Goal: Book appointment/travel/reservation

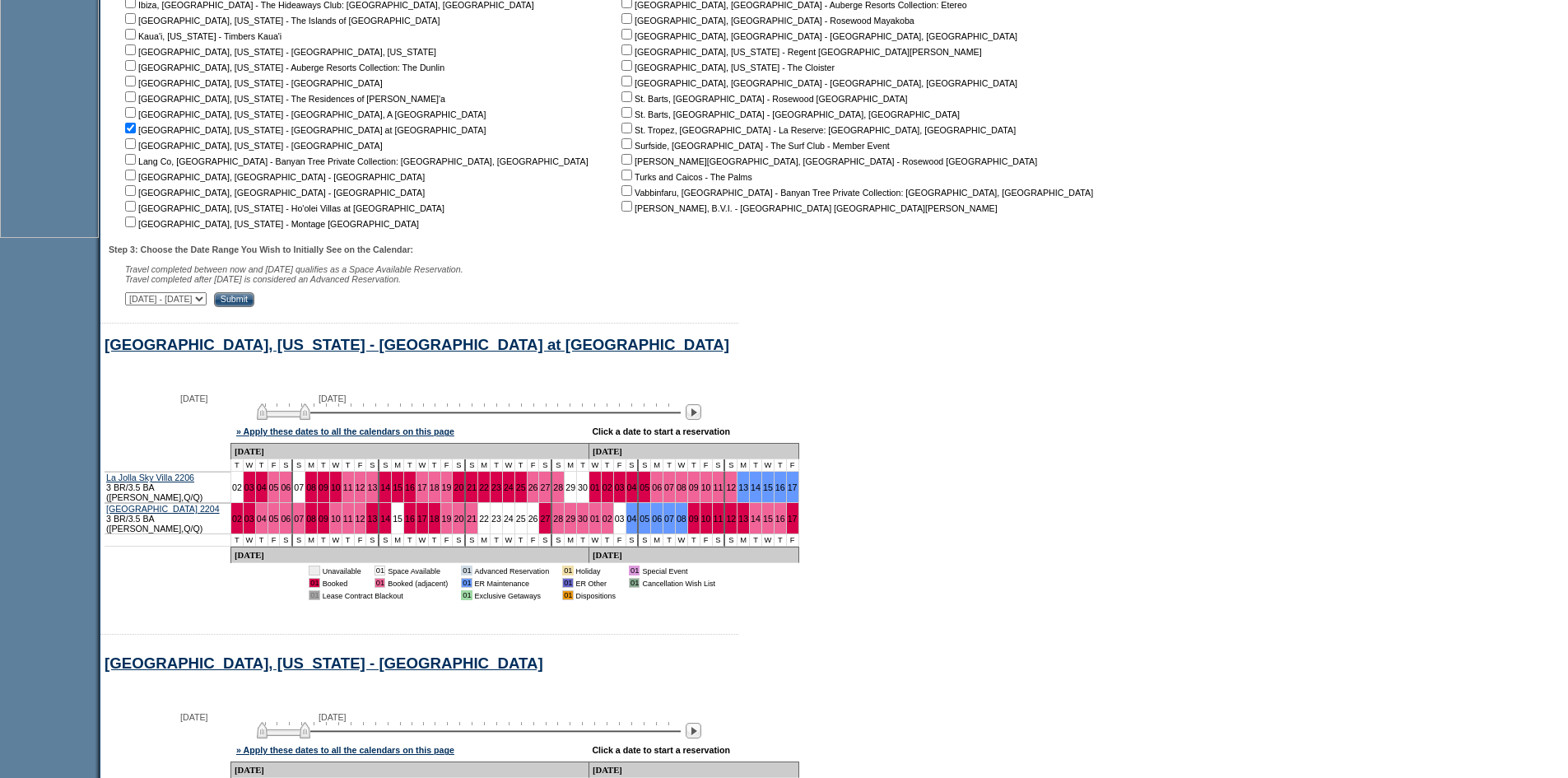
scroll to position [599, 0]
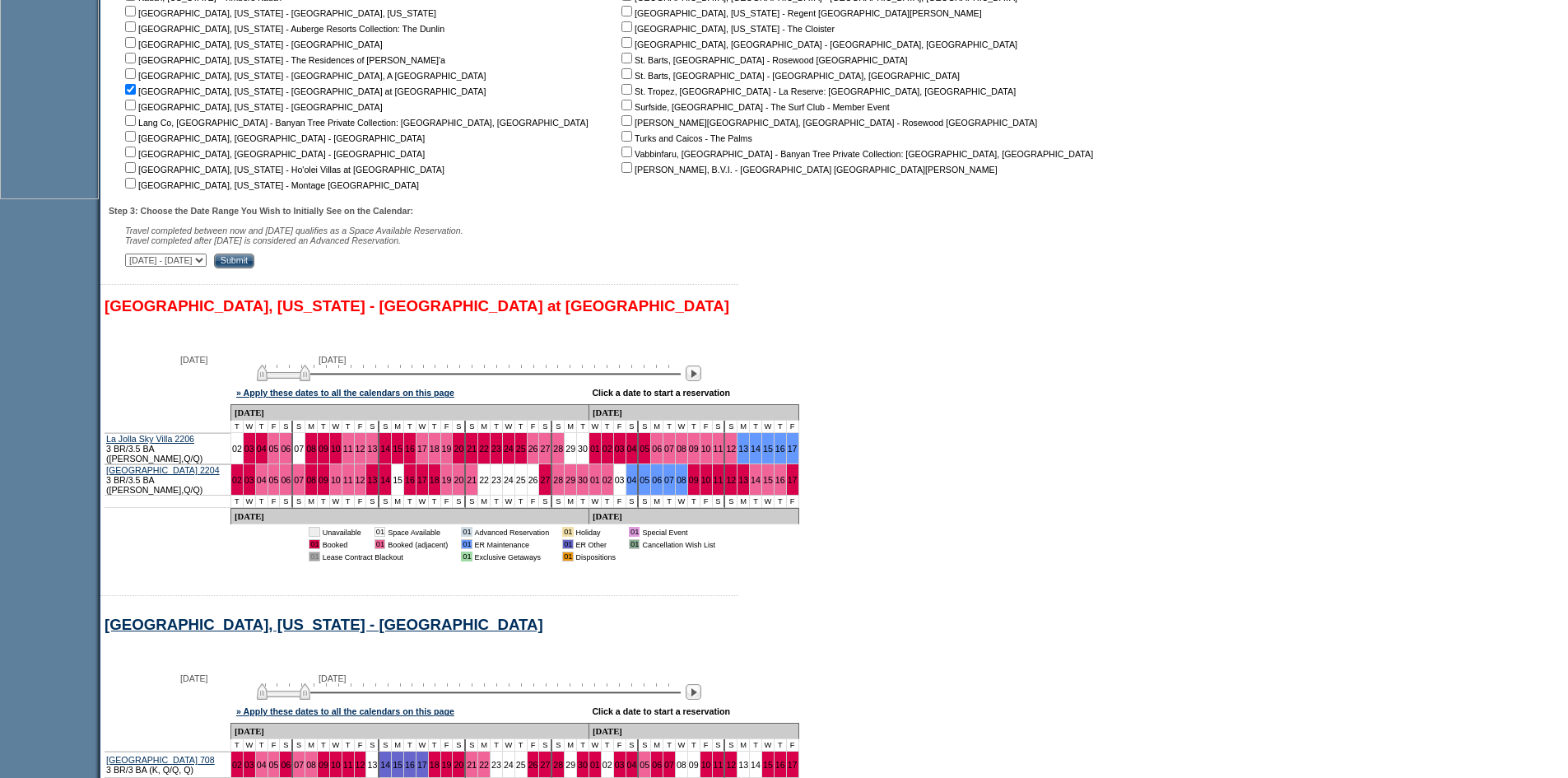
click at [330, 315] on link "La Jolla, California - Playa Grande at La Jolla Shores" at bounding box center [417, 306] width 625 height 17
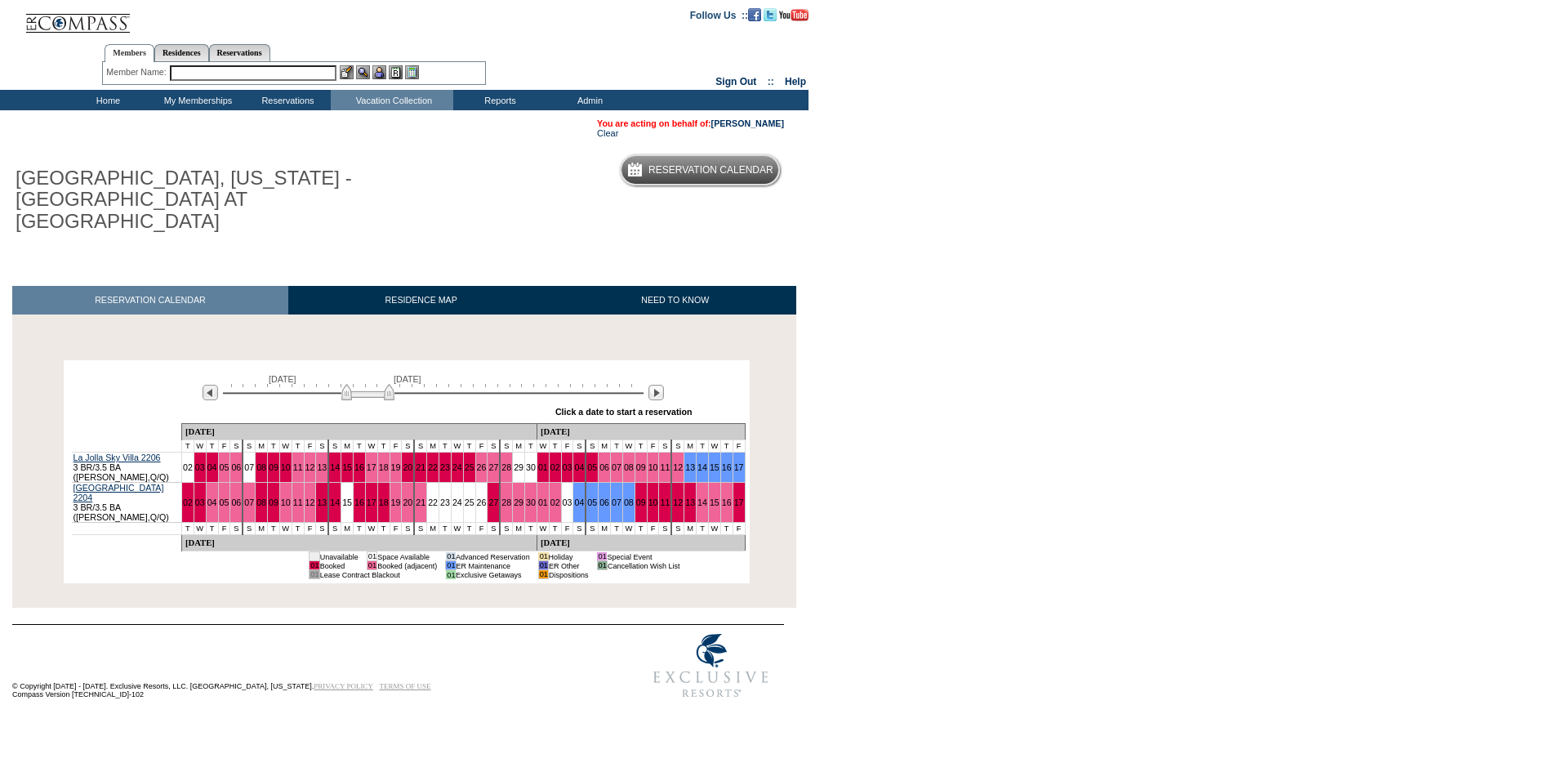
click at [348, 384] on img at bounding box center [367, 392] width 53 height 16
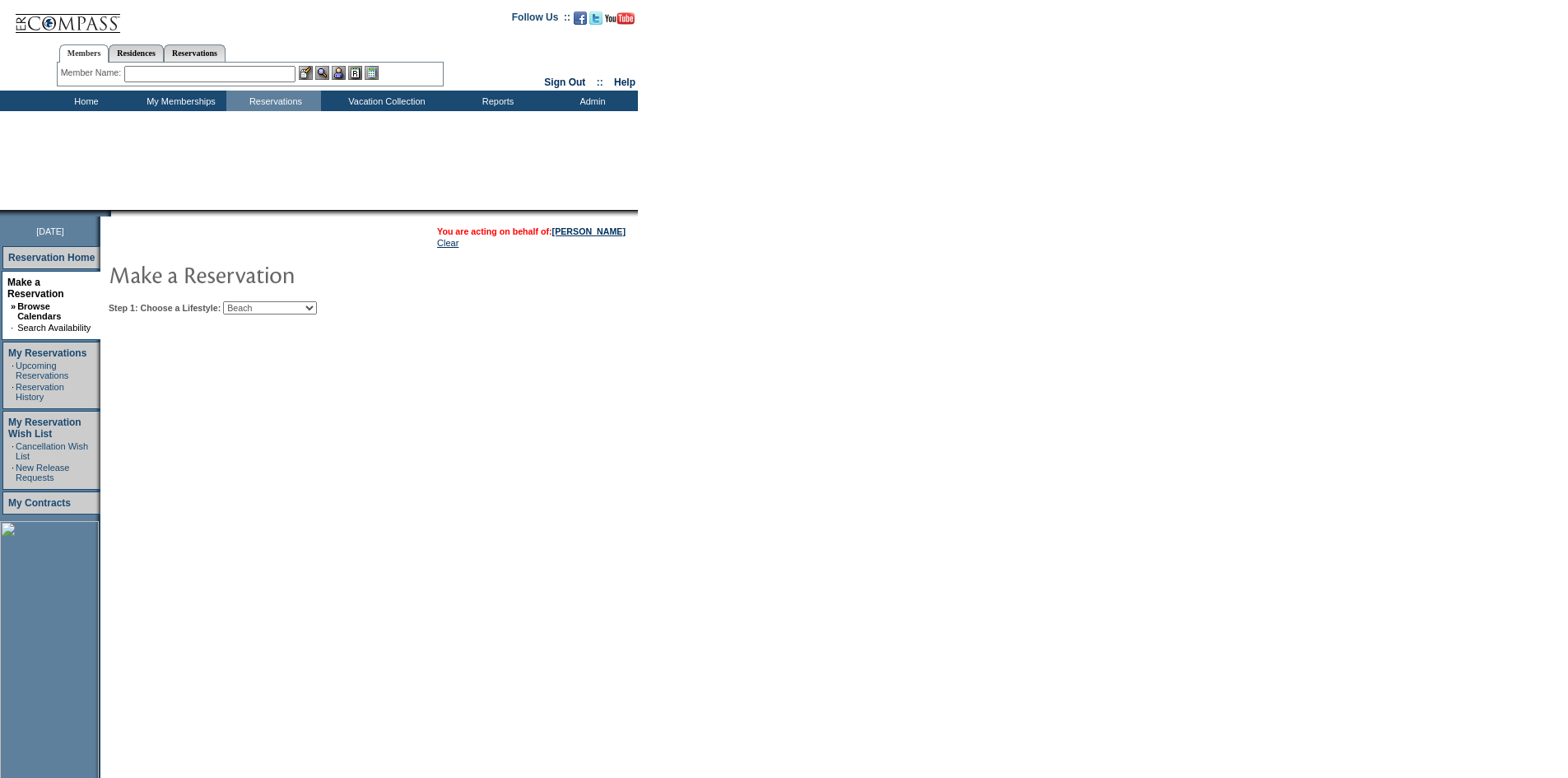
select select "Beach"
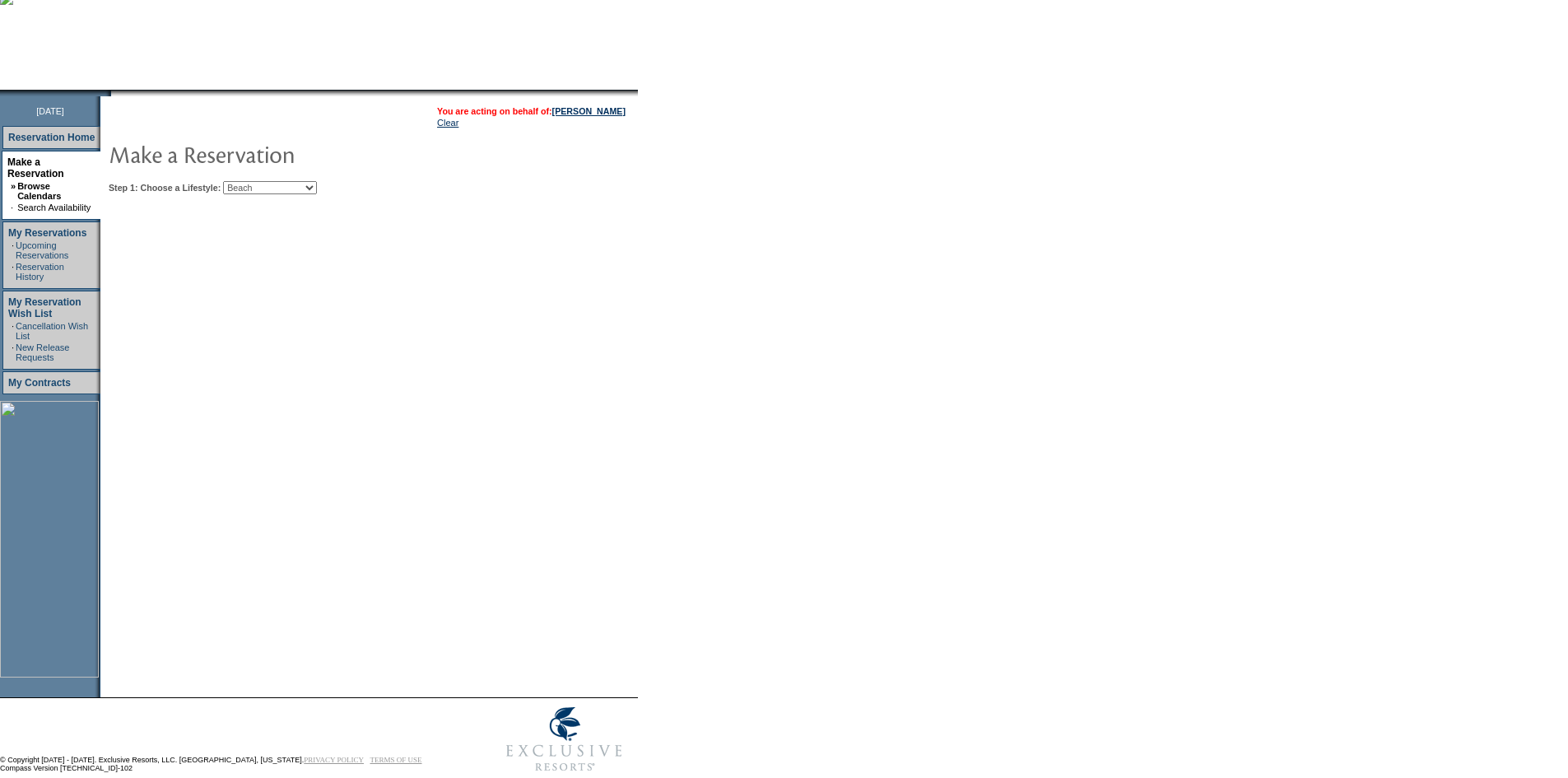
click at [591, 118] on table "You are acting on behalf of: [PERSON_NAME] Clear" at bounding box center [531, 117] width 192 height 25
click at [590, 115] on table "You are acting on behalf of: [PERSON_NAME] Clear" at bounding box center [531, 117] width 192 height 25
click at [581, 115] on link "[PERSON_NAME]" at bounding box center [589, 111] width 73 height 10
